Goal: Navigation & Orientation: Find specific page/section

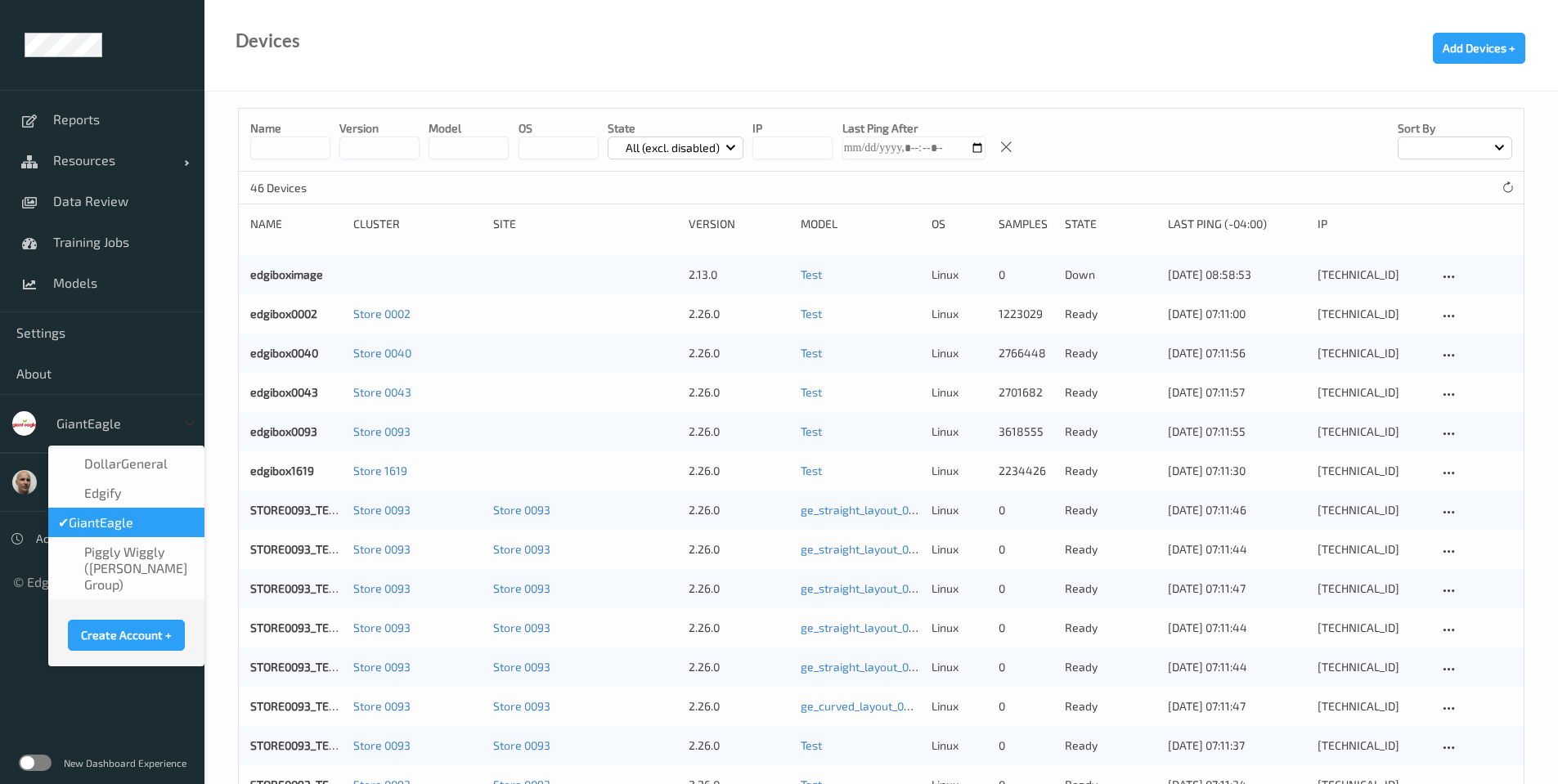
click at [185, 422] on icon at bounding box center [190, 423] width 16 height 16
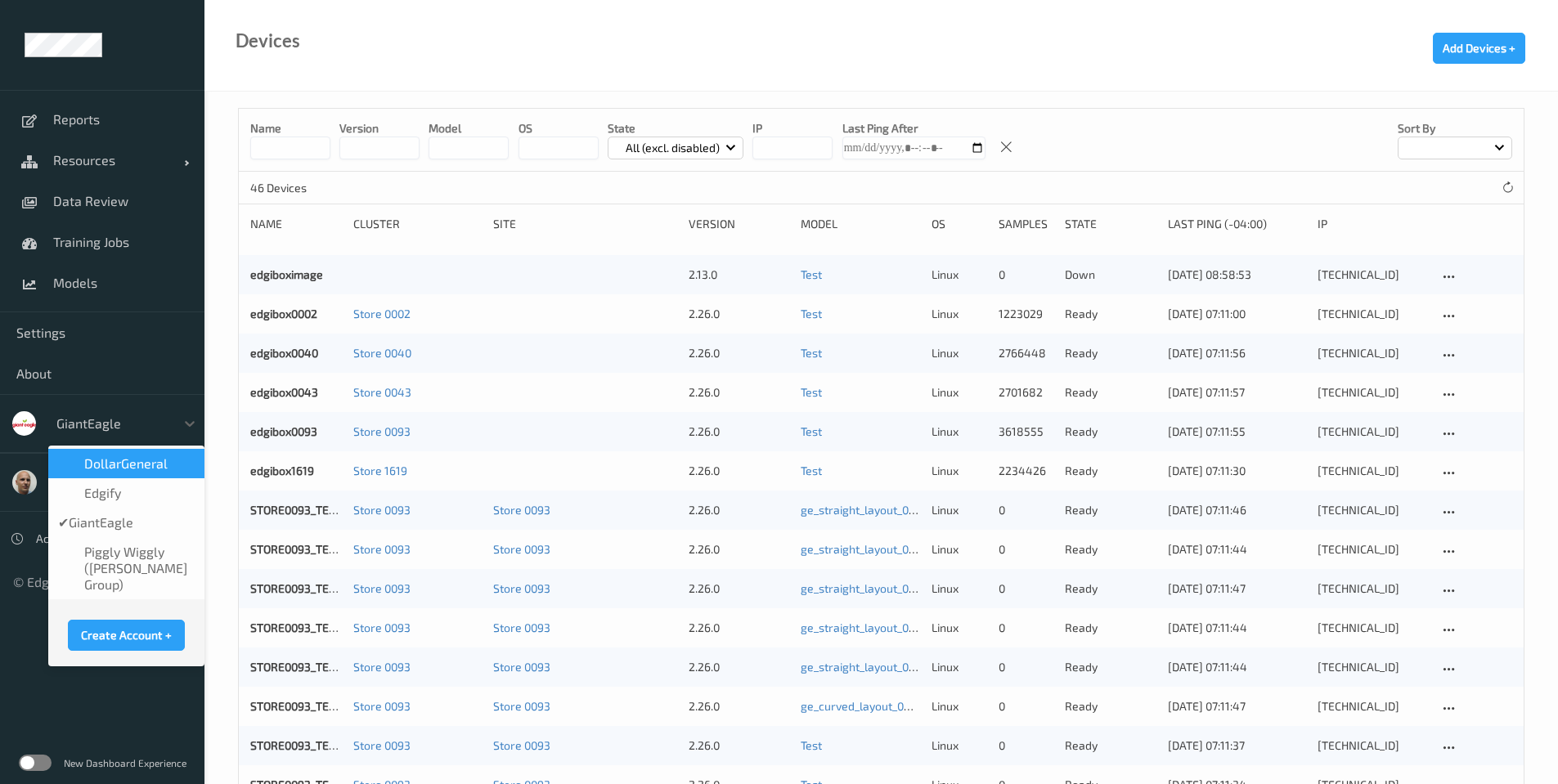
click at [150, 473] on div "DollarGeneral" at bounding box center [126, 463] width 157 height 30
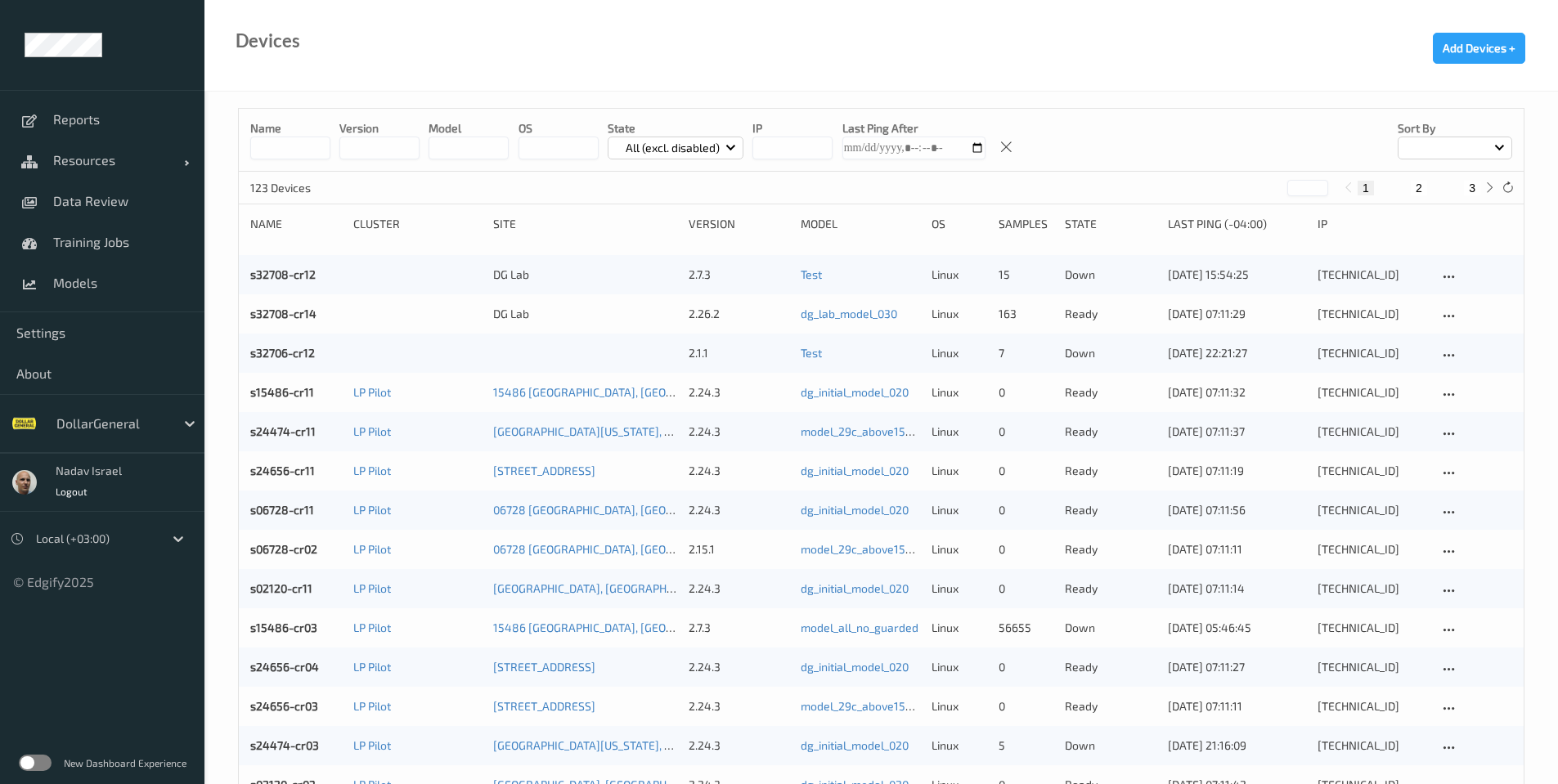
click at [42, 763] on label at bounding box center [35, 763] width 33 height 16
